Goal: Purchase product/service

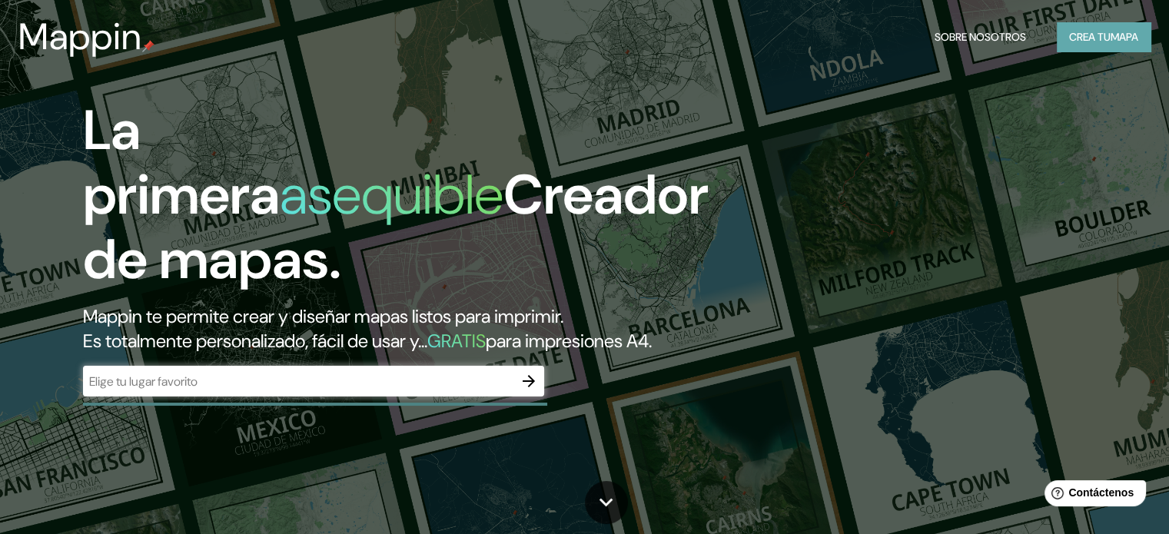
click at [1135, 34] on font "mapa" at bounding box center [1125, 37] width 28 height 14
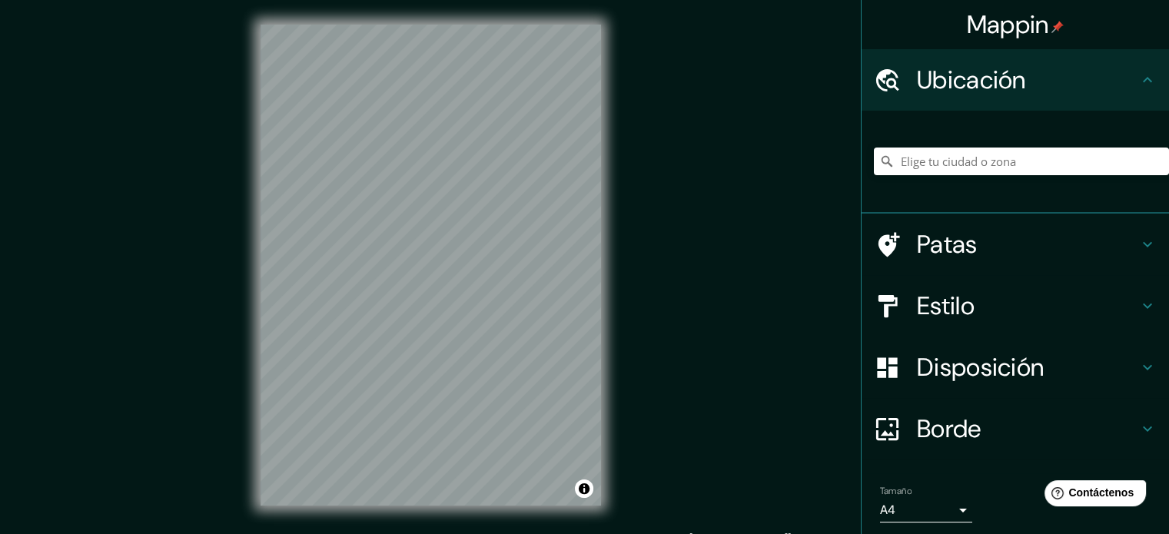
click at [1017, 312] on h4 "Estilo" at bounding box center [1027, 306] width 221 height 31
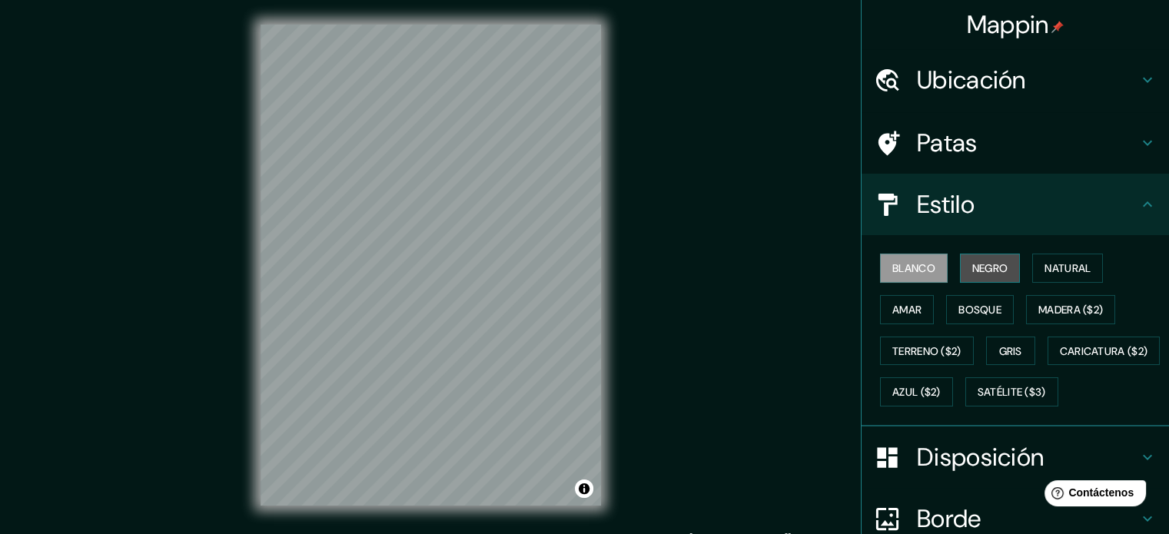
click at [961, 271] on button "Negro" at bounding box center [990, 268] width 61 height 29
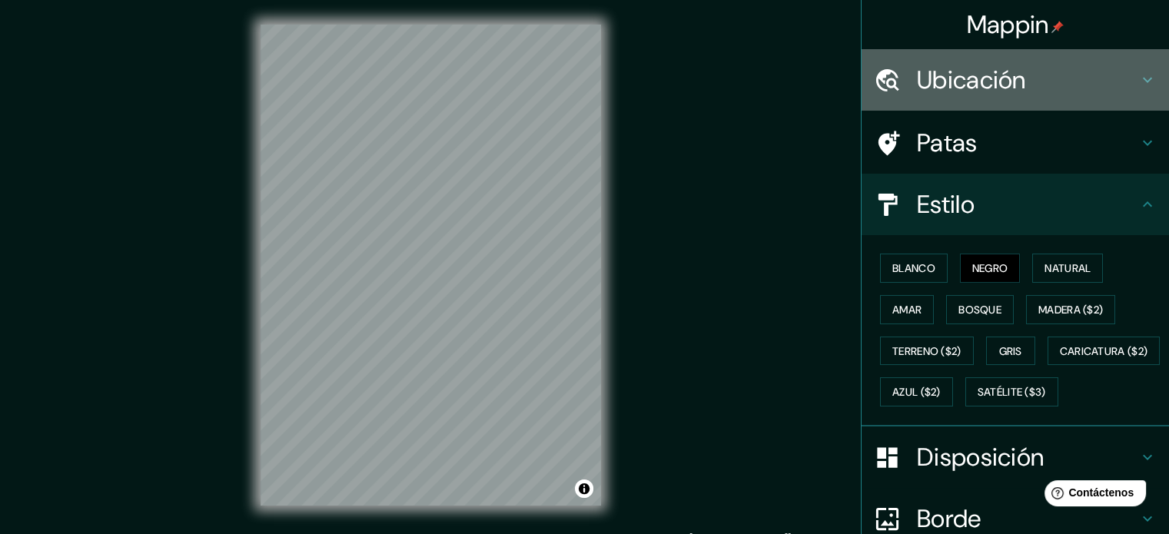
click at [1018, 79] on h4 "Ubicación" at bounding box center [1027, 80] width 221 height 31
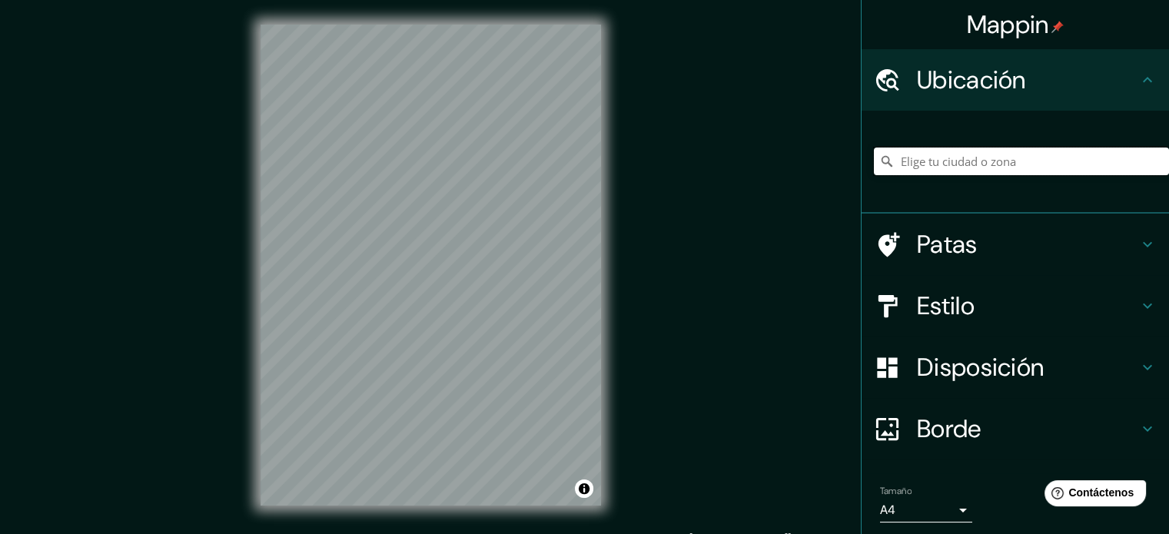
click at [958, 158] on input "Elige tu ciudad o zona" at bounding box center [1021, 162] width 295 height 28
paste input "-8.09179583709019, -79.07584897920803"
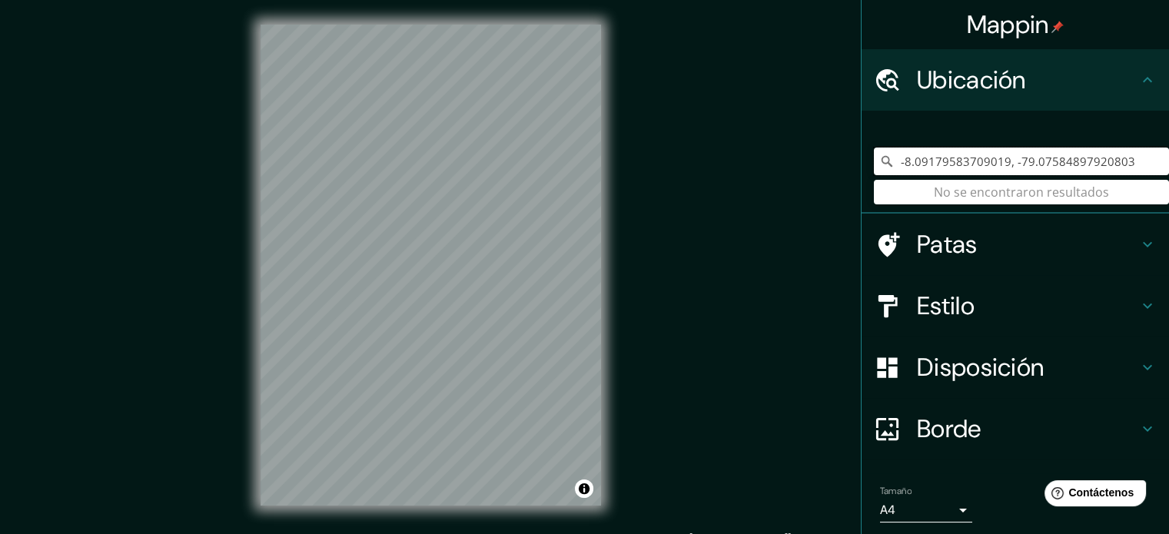
click at [1119, 160] on input "-8.09179583709019, -79.07584897920803" at bounding box center [1021, 162] width 295 height 28
type input "-"
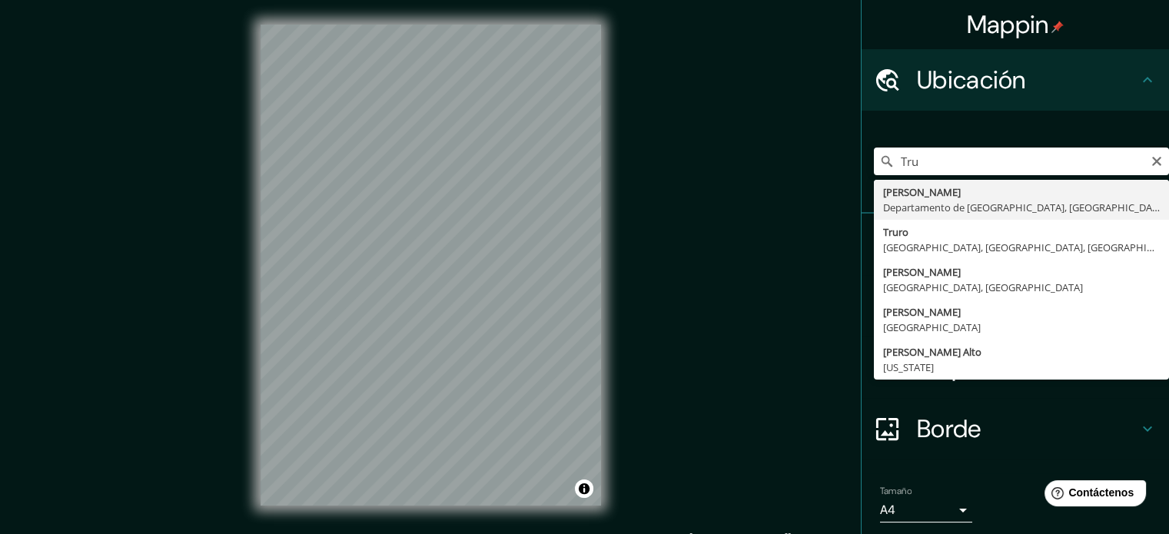
type input "Trujillo, Departamento de La Libertad, Perú"
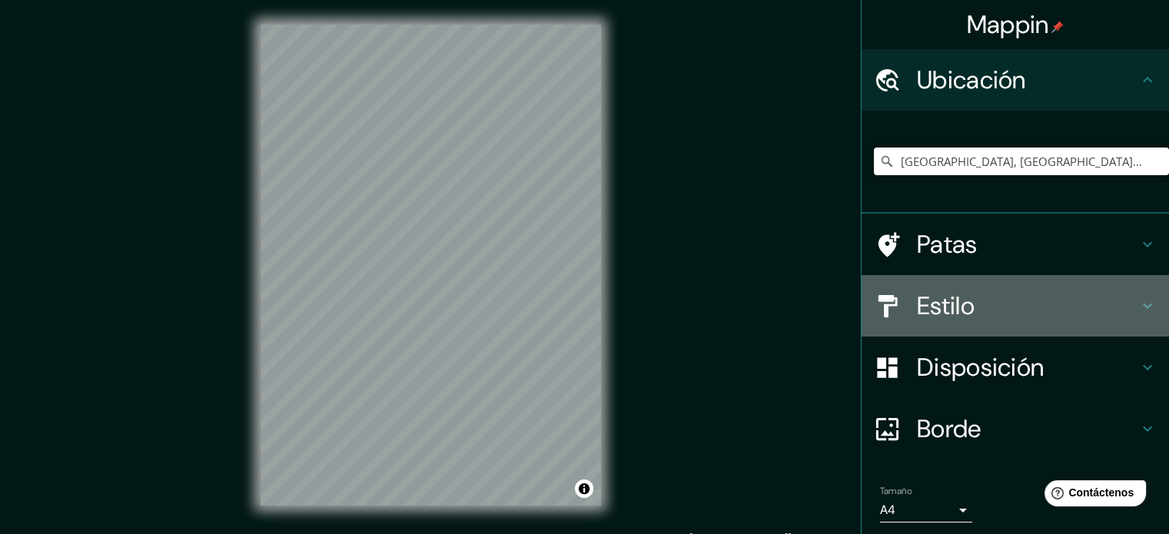
click at [990, 307] on h4 "Estilo" at bounding box center [1027, 306] width 221 height 31
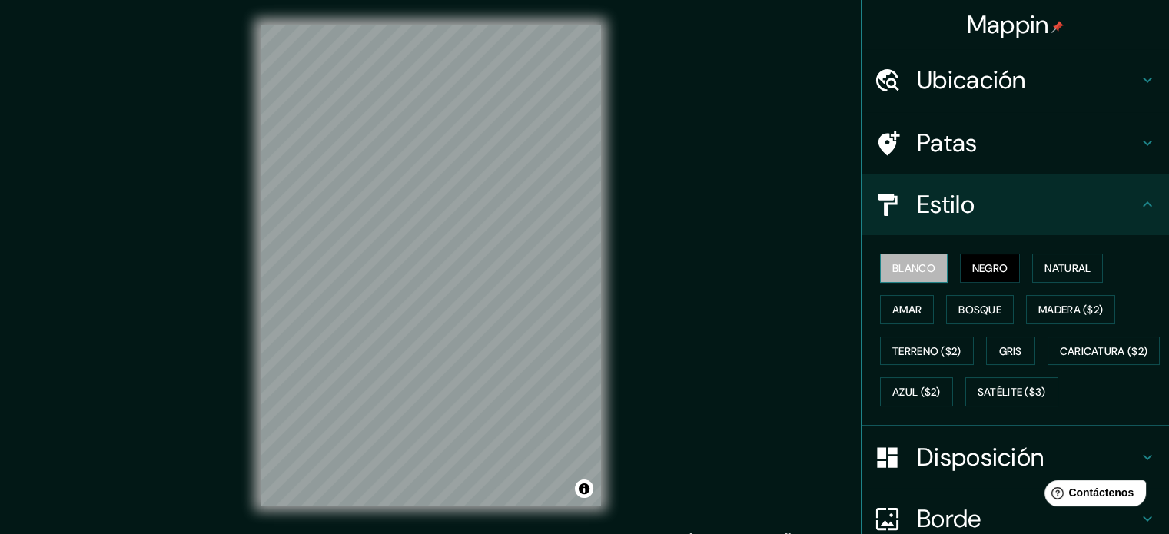
click at [915, 270] on font "Blanco" at bounding box center [913, 268] width 43 height 14
click at [989, 273] on font "Negro" at bounding box center [990, 268] width 36 height 14
click at [930, 273] on button "Blanco" at bounding box center [914, 268] width 68 height 29
click at [981, 259] on font "Negro" at bounding box center [990, 268] width 36 height 20
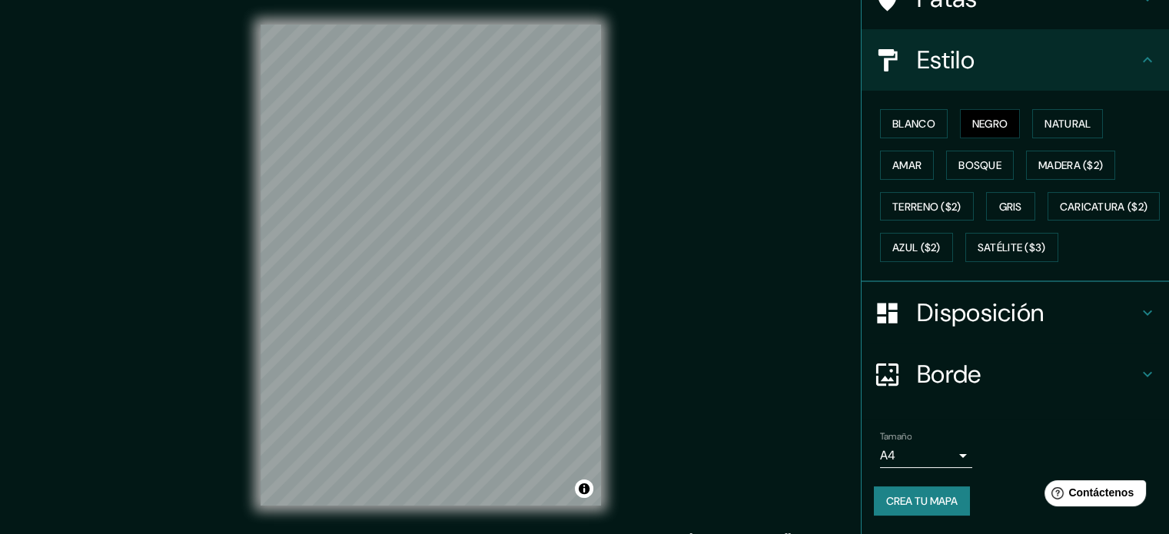
scroll to position [181, 0]
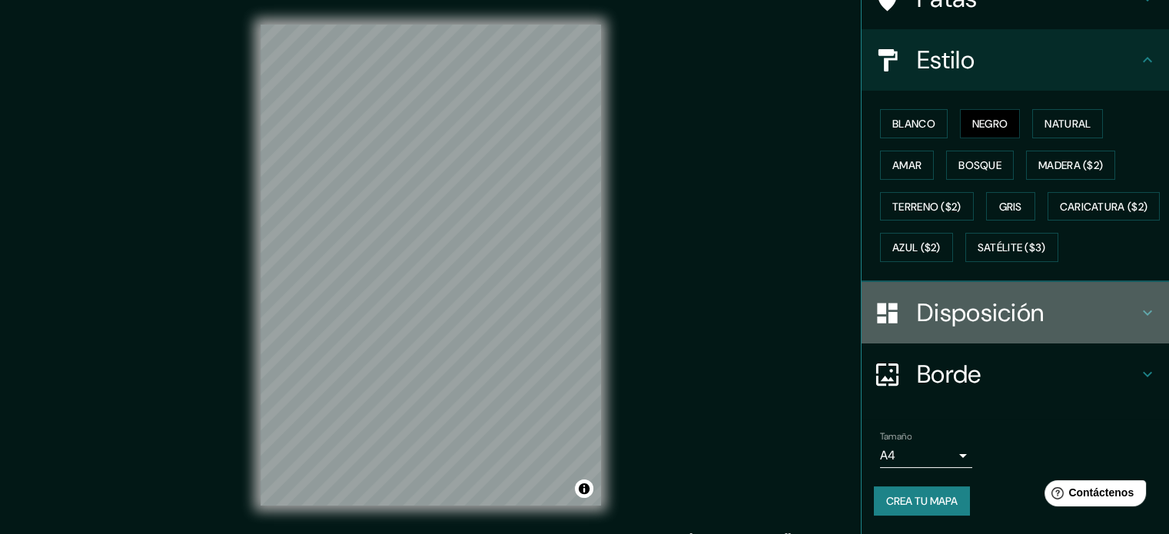
click at [1115, 322] on h4 "Disposición" at bounding box center [1027, 312] width 221 height 31
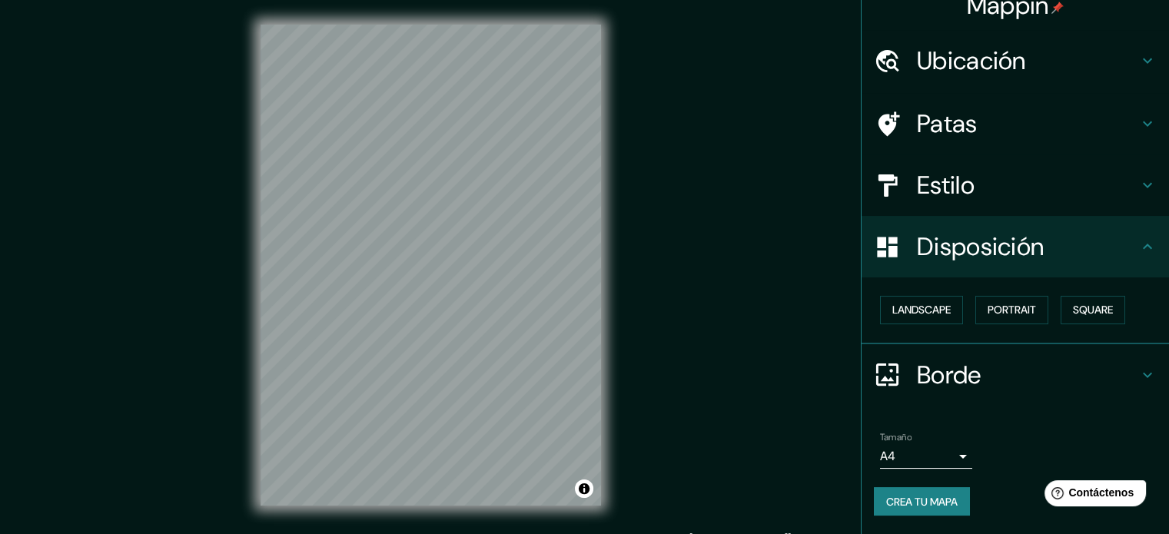
scroll to position [18, 0]
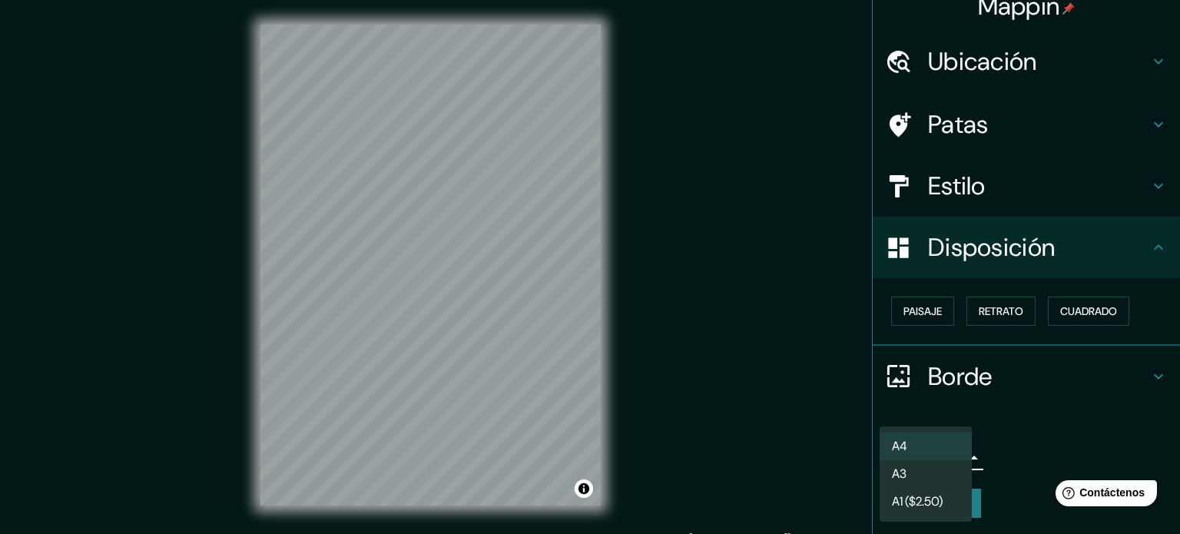
click at [955, 463] on body "Mappin Ubicación Trujillo, Departamento de La Libertad, Perú Patas Estilo Dispo…" at bounding box center [590, 267] width 1180 height 534
click at [938, 476] on li "A3" at bounding box center [926, 475] width 92 height 28
type input "a4"
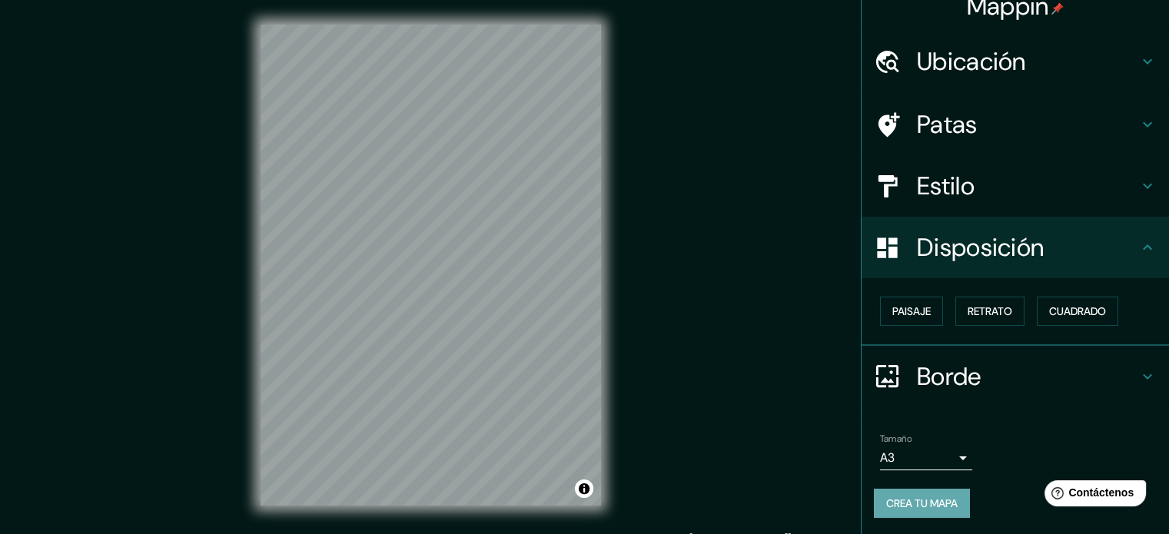
click at [921, 497] on font "Crea tu mapa" at bounding box center [921, 503] width 71 height 14
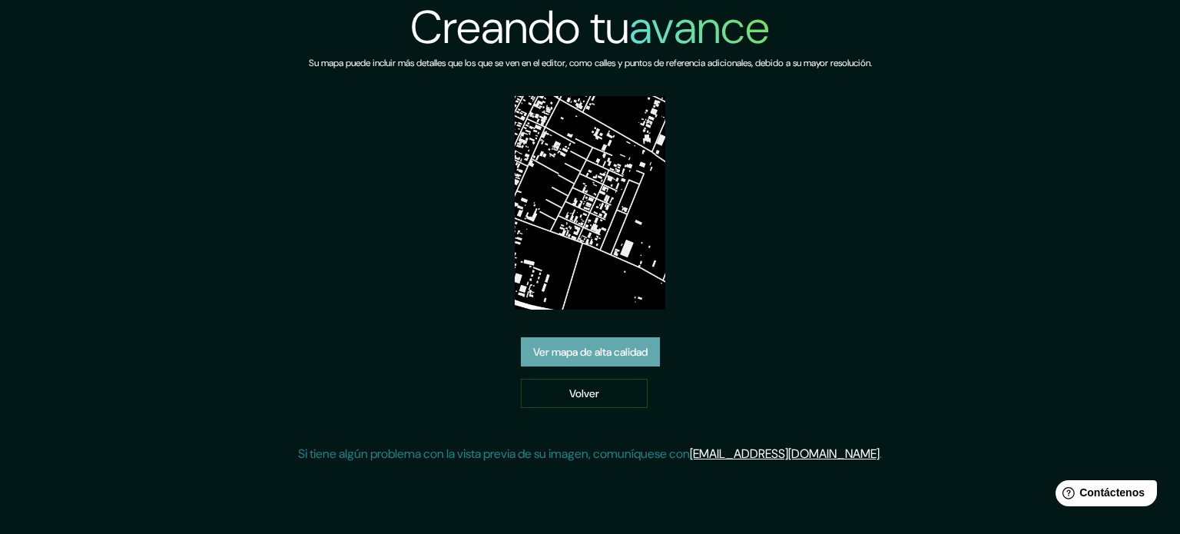
click at [596, 347] on font "Ver mapa de alta calidad" at bounding box center [590, 352] width 115 height 14
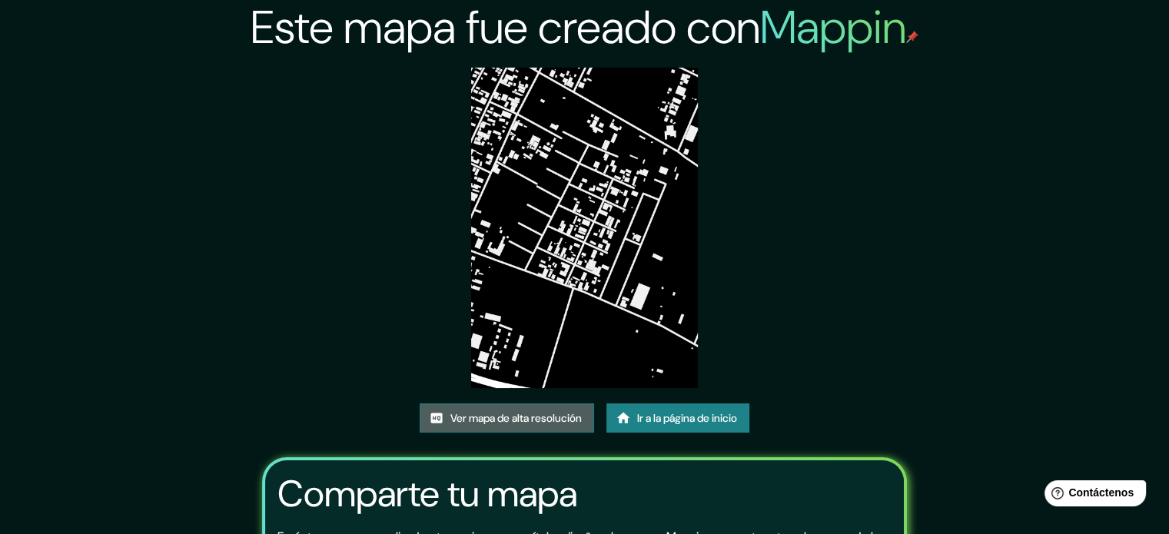
click at [476, 426] on font "Ver mapa de alta resolución" at bounding box center [515, 418] width 131 height 20
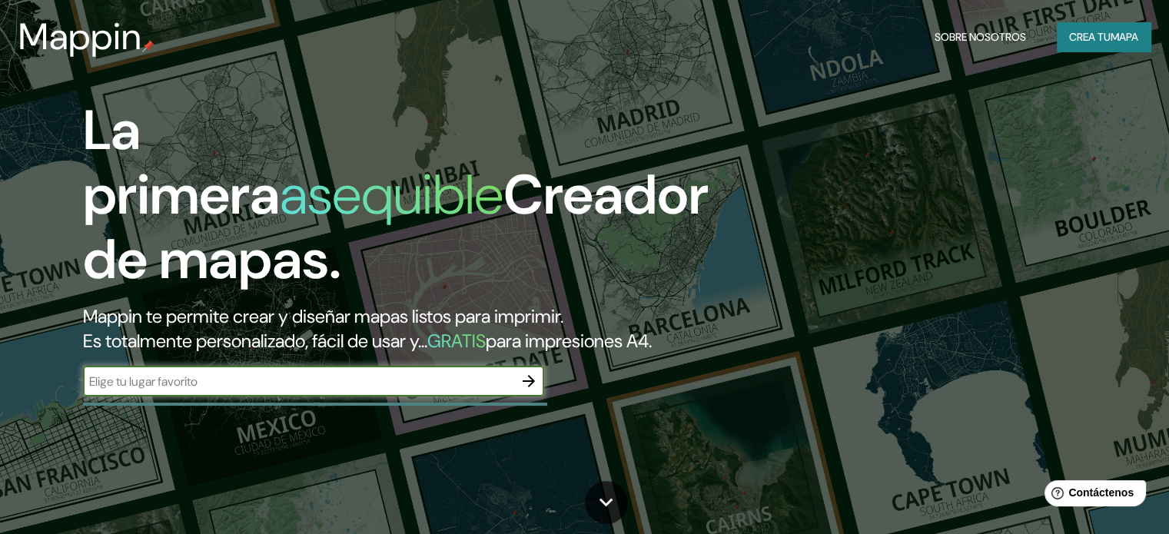
click at [503, 390] on input "text" at bounding box center [298, 382] width 430 height 18
type input "trujillo"
click at [1080, 42] on font "Crea tu" at bounding box center [1090, 37] width 42 height 14
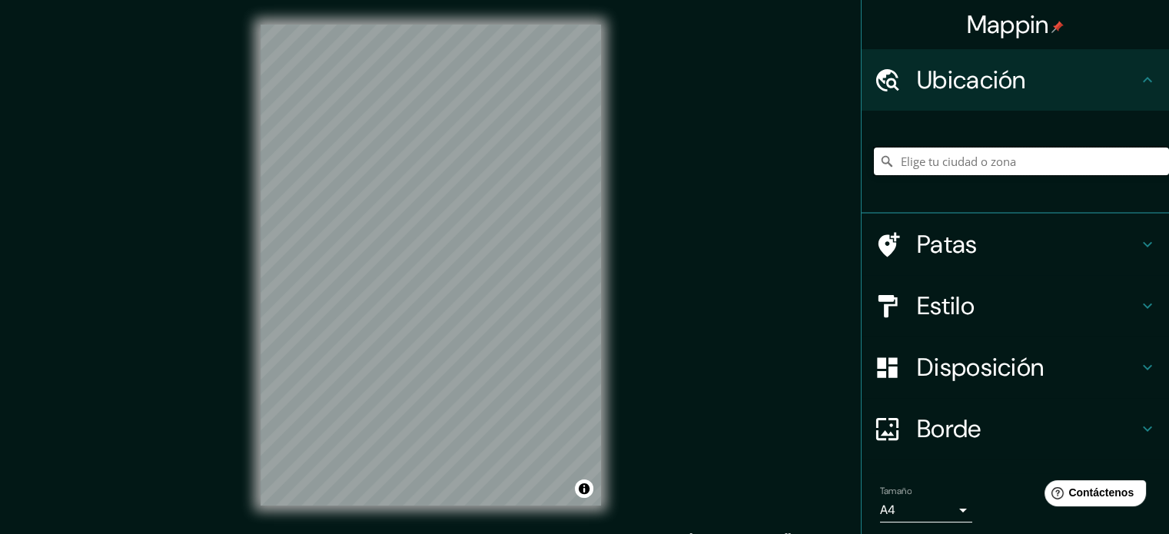
click at [915, 160] on input "Elige tu ciudad o zona" at bounding box center [1021, 162] width 295 height 28
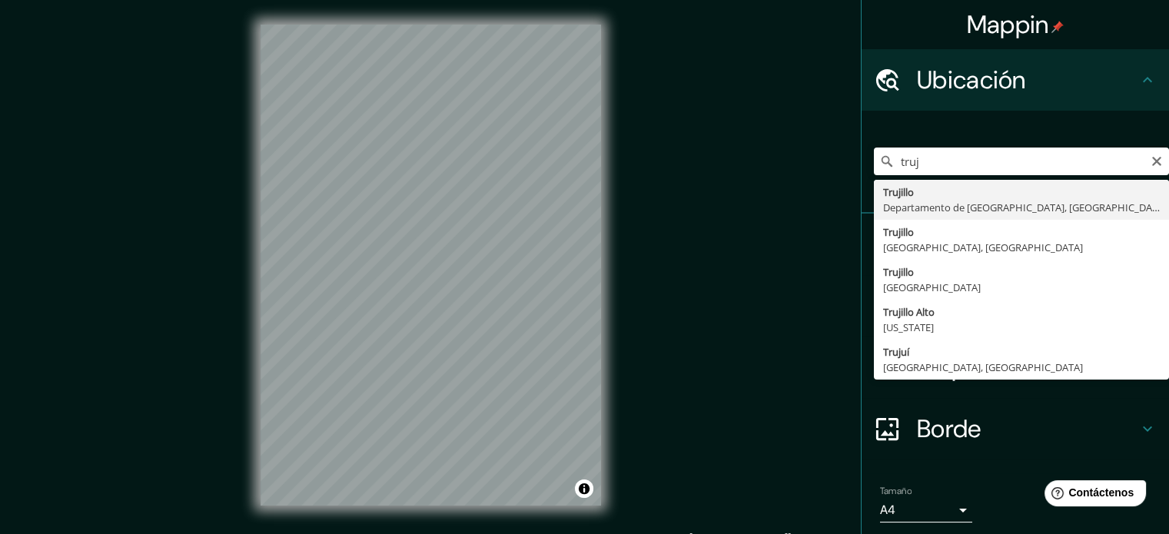
type input "Trujillo, Departamento de La Libertad, Perú"
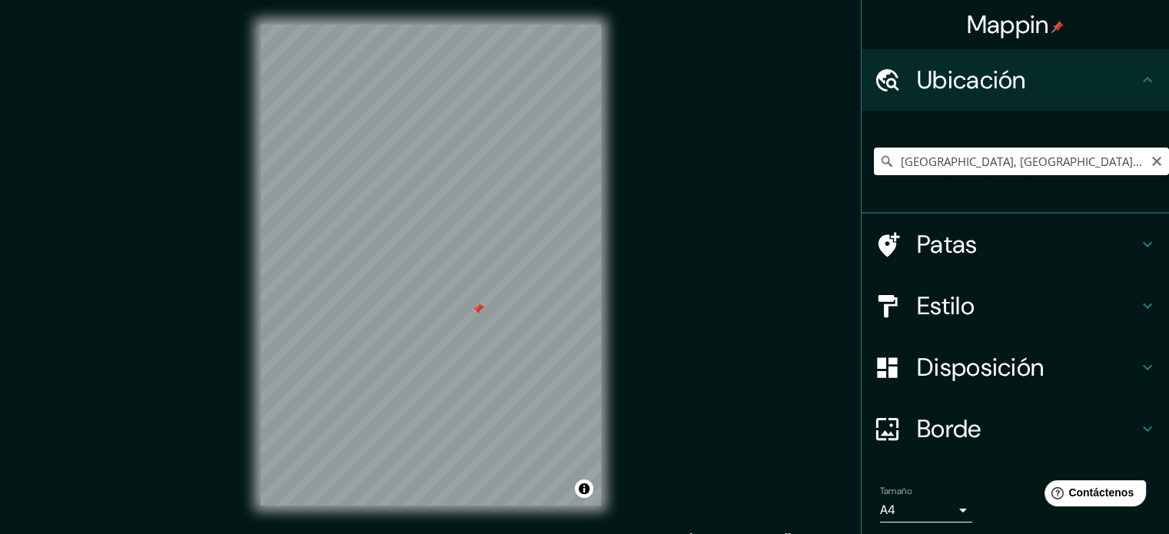
click at [964, 156] on input "Trujillo, Departamento de La Libertad, Perú" at bounding box center [1021, 162] width 295 height 28
click at [1120, 159] on input "Trujillo, Departamento de La Libertad, Perú" at bounding box center [1021, 162] width 295 height 28
click at [1028, 299] on h4 "Estilo" at bounding box center [1027, 306] width 221 height 31
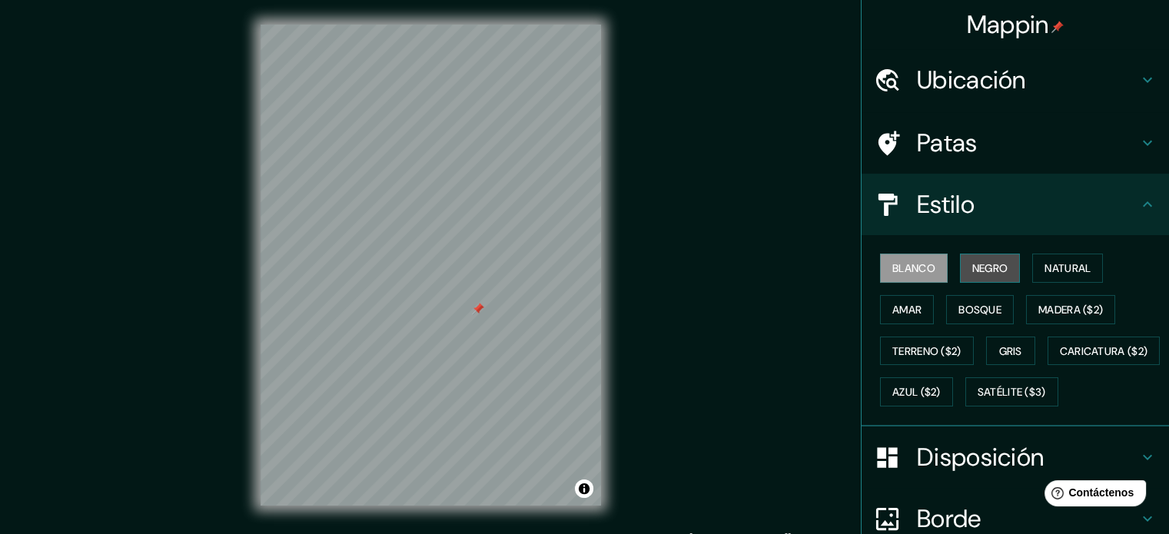
click at [988, 270] on font "Negro" at bounding box center [990, 268] width 36 height 14
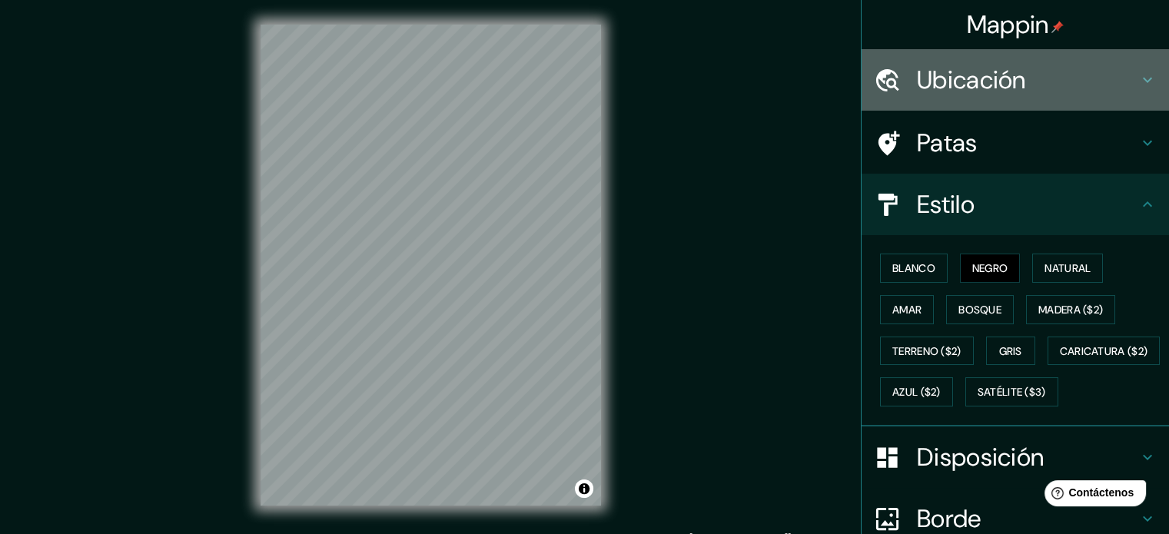
click at [935, 82] on font "Ubicación" at bounding box center [971, 80] width 109 height 32
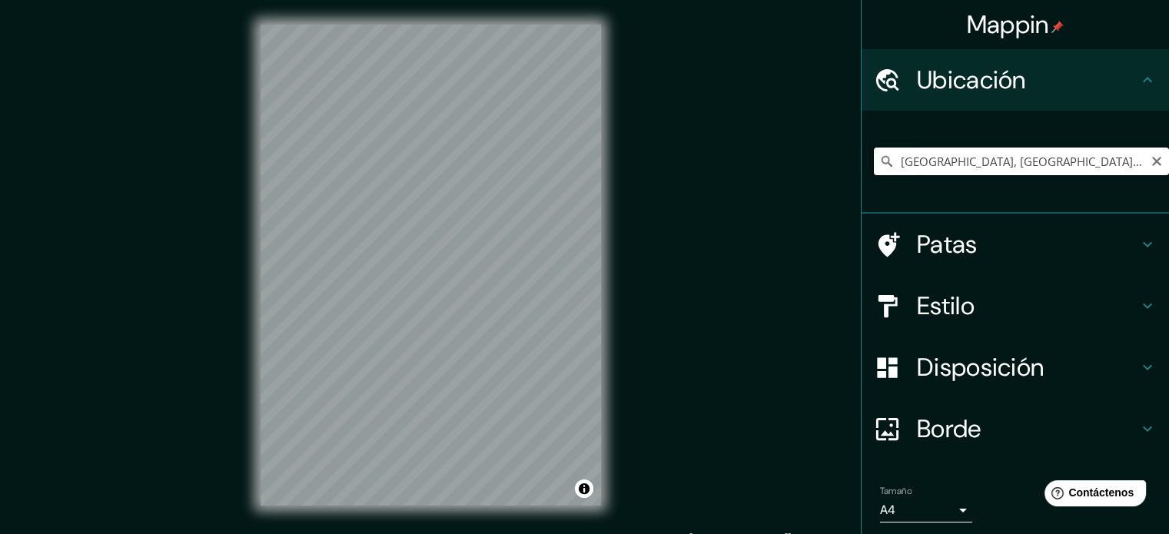
click at [938, 151] on input "Trujillo, Departamento de La Libertad, Perú" at bounding box center [1021, 162] width 295 height 28
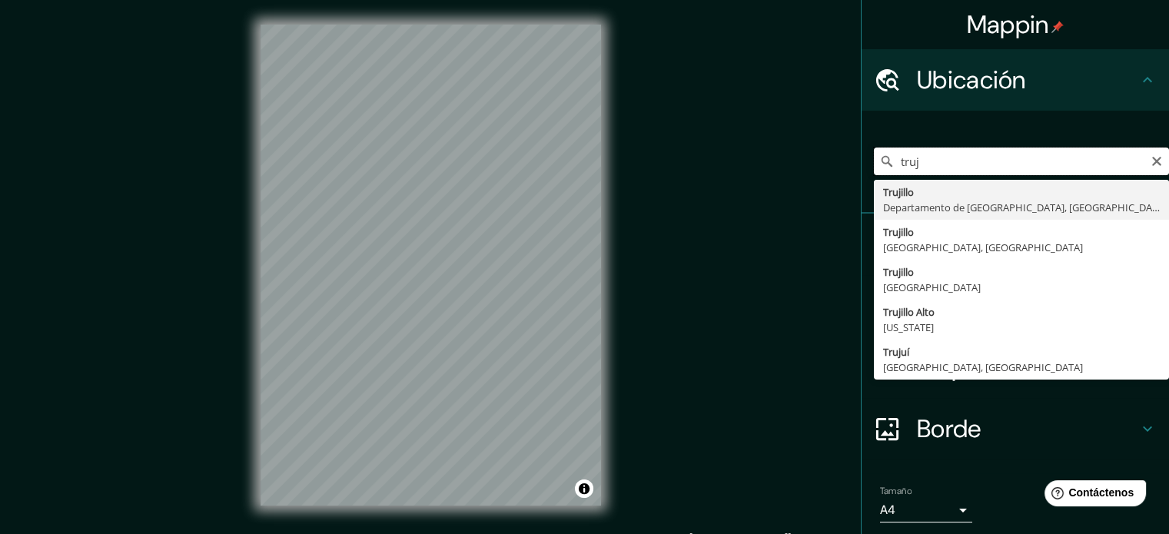
type input "Trujillo, Departamento de La Libertad, Perú"
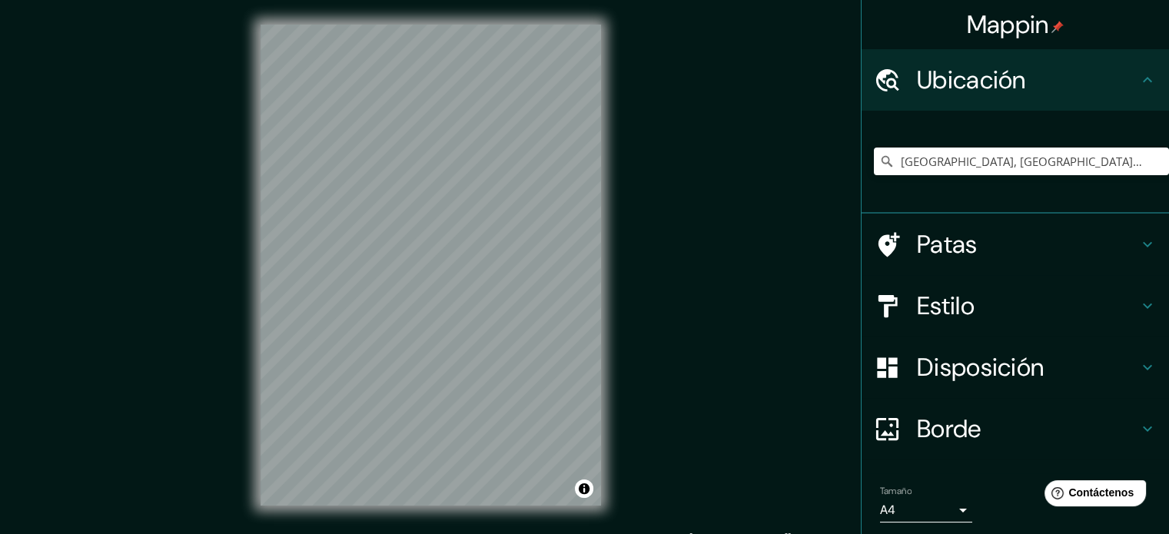
click at [603, 320] on div "© Mapbox © OpenStreetMap Improve this map" at bounding box center [431, 265] width 390 height 530
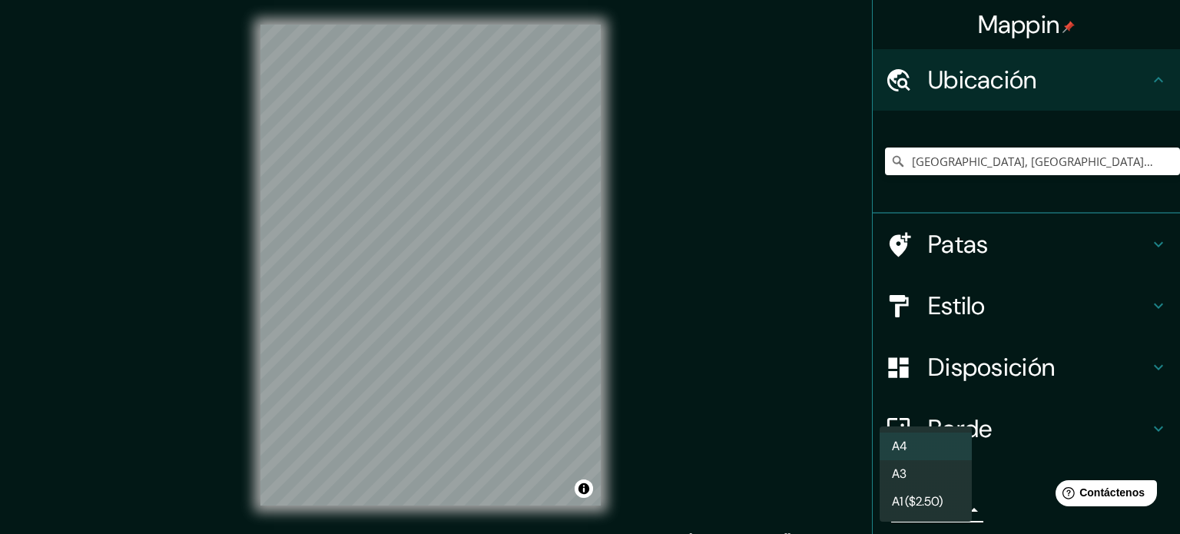
click at [948, 505] on body "Mappin Ubicación Trujillo, Departamento de La Libertad, Perú Trujillo Departame…" at bounding box center [590, 267] width 1180 height 534
click at [939, 461] on li "A3" at bounding box center [926, 475] width 92 height 28
type input "a4"
